Goal: Information Seeking & Learning: Find specific fact

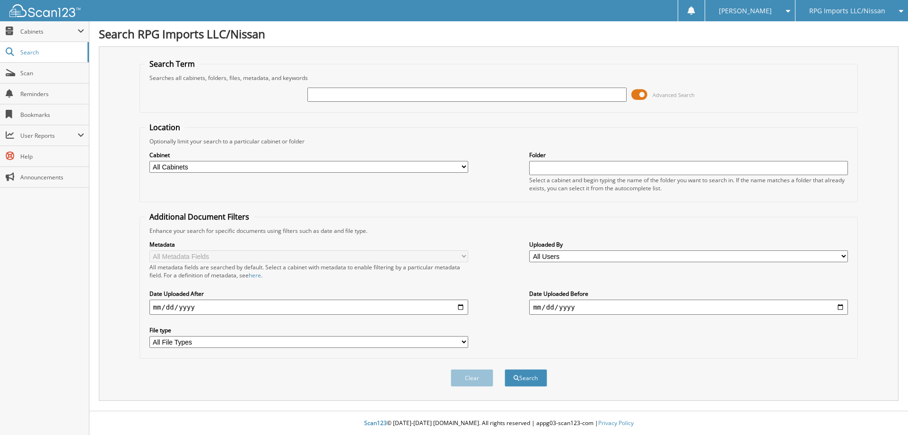
click at [357, 97] on input "text" at bounding box center [467, 95] width 319 height 14
type input "79594"
click at [505, 369] on button "Search" at bounding box center [526, 378] width 43 height 18
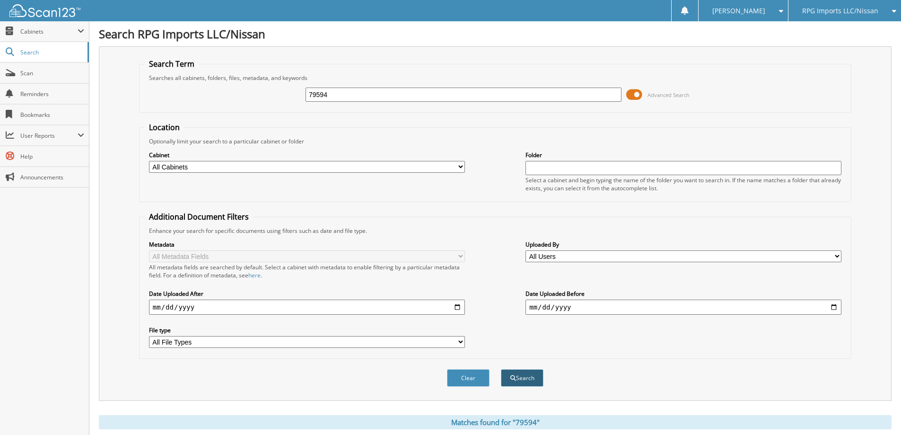
click at [541, 376] on button "Search" at bounding box center [522, 378] width 43 height 18
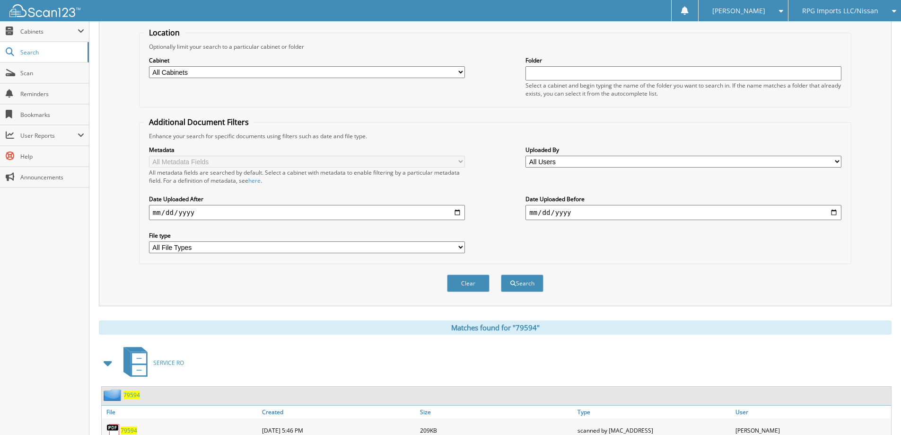
scroll to position [178, 0]
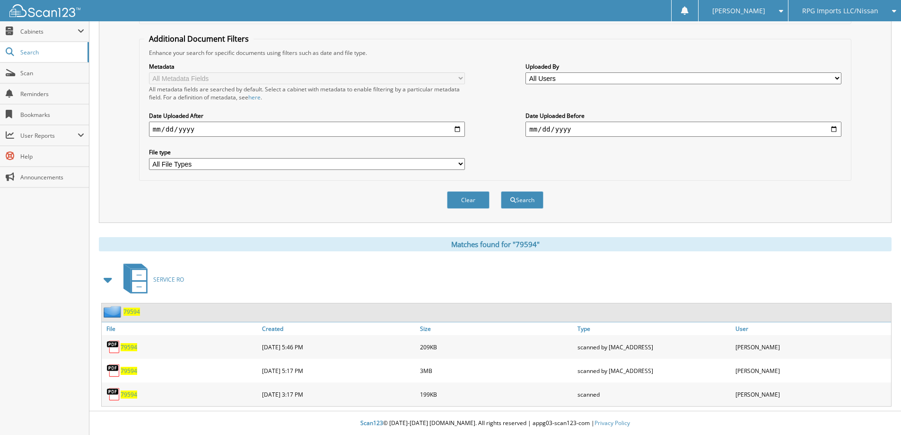
click at [127, 368] on span "79594" at bounding box center [129, 371] width 17 height 8
click at [41, 326] on div "Close Cabinets This Company All Companies Search Scan" at bounding box center [44, 228] width 89 height 414
